Goal: Find specific page/section: Find specific page/section

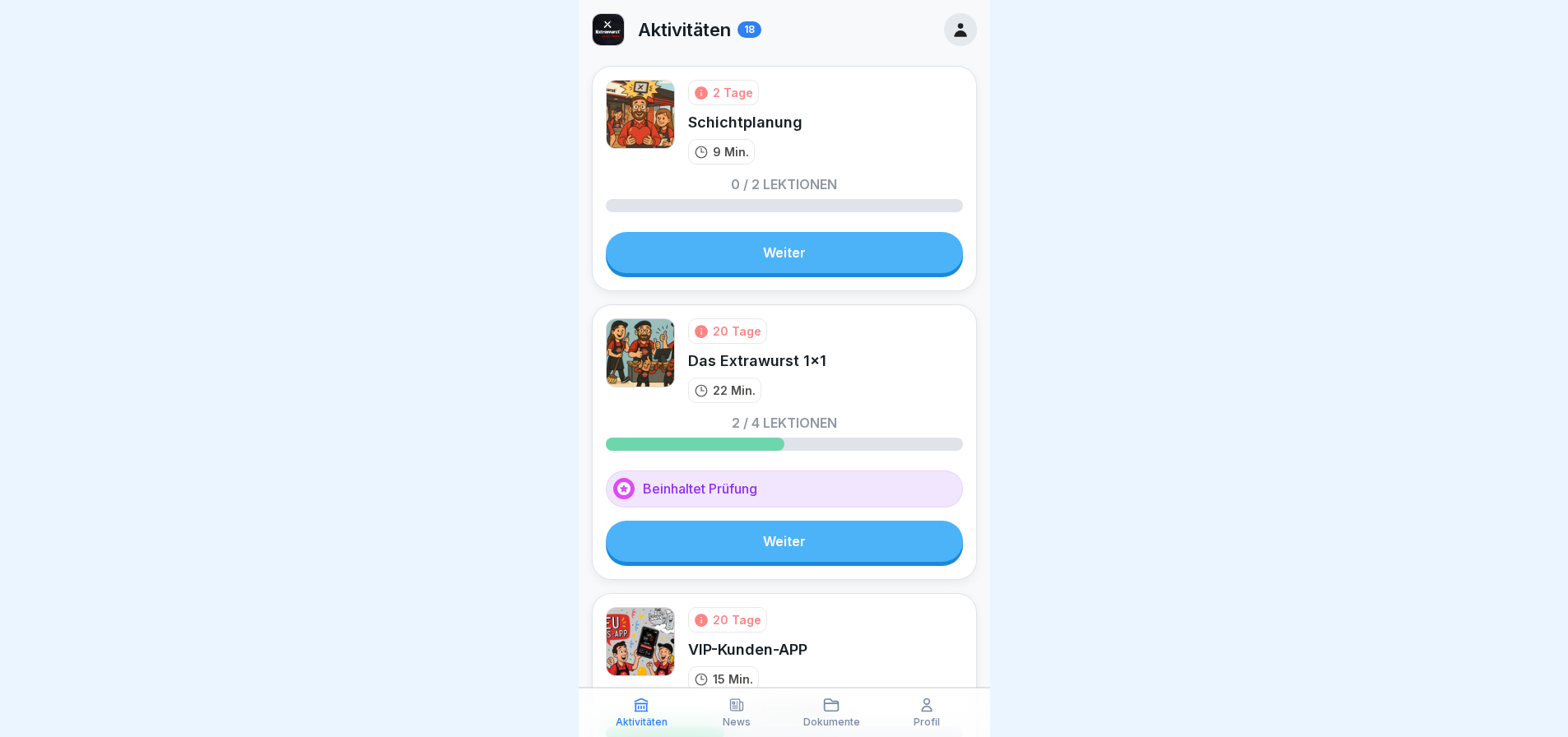
click at [951, 23] on icon at bounding box center [960, 29] width 19 height 19
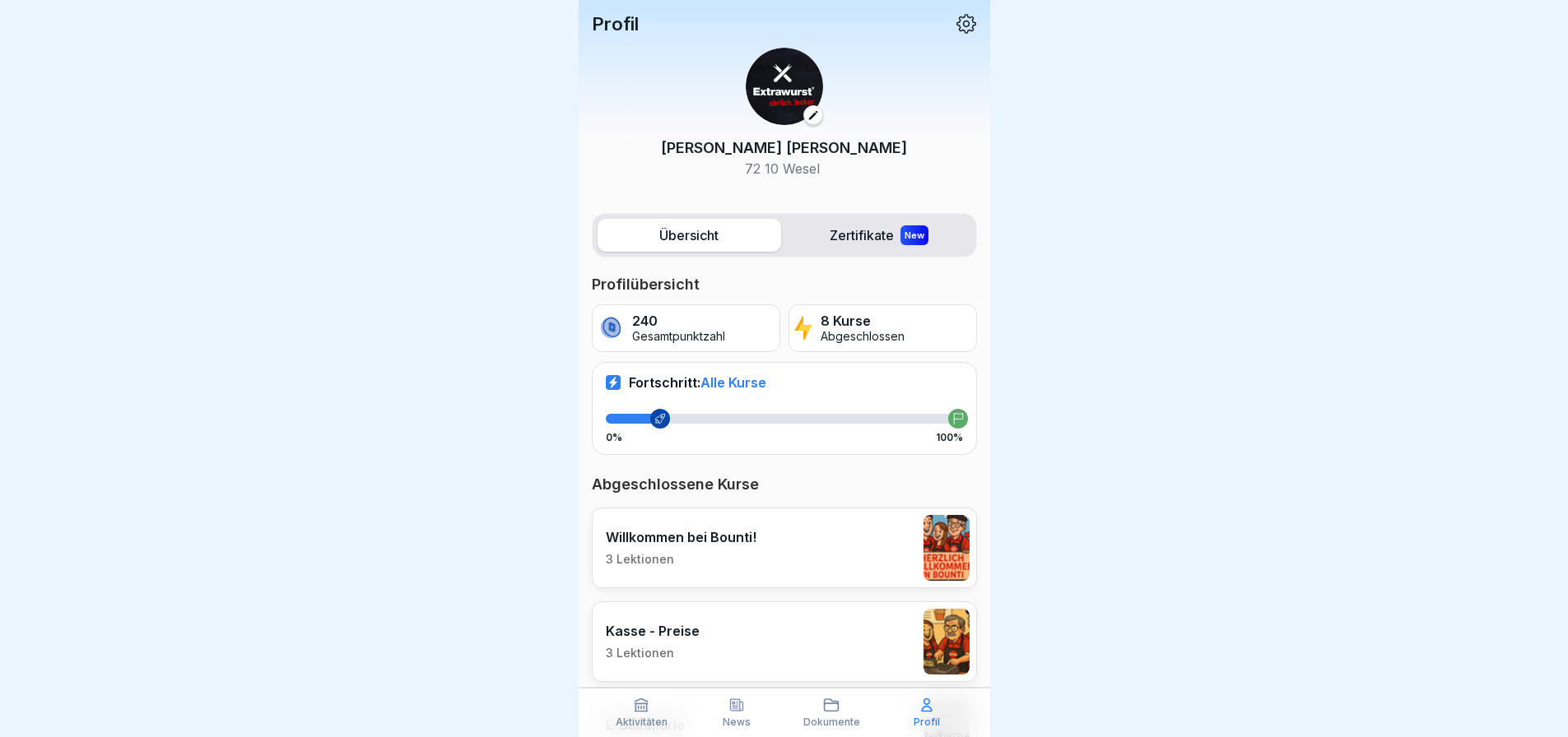
click at [609, 21] on p "Profil" at bounding box center [615, 24] width 47 height 21
